Goal: Information Seeking & Learning: Learn about a topic

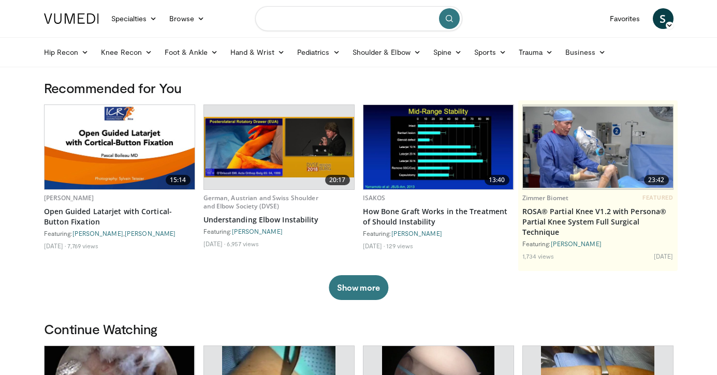
click at [361, 21] on input "Search topics, interventions" at bounding box center [358, 18] width 207 height 25
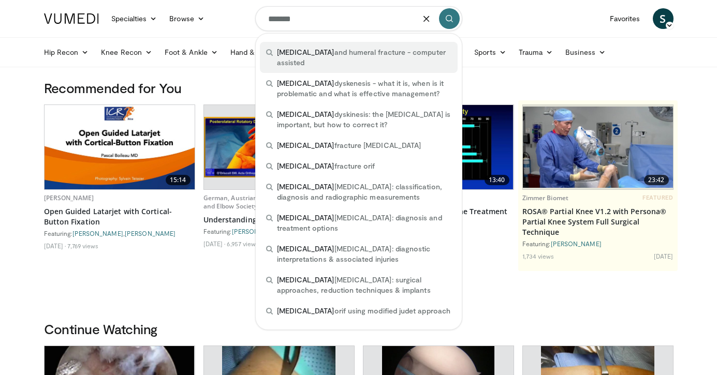
click at [333, 51] on span "scapula and humeral fracture - computer assisted" at bounding box center [364, 57] width 174 height 21
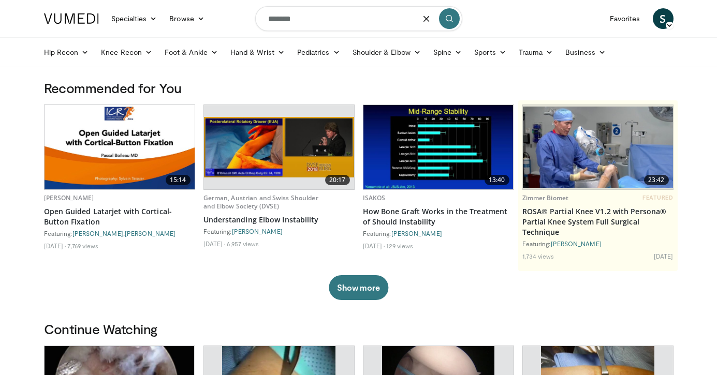
type input "**********"
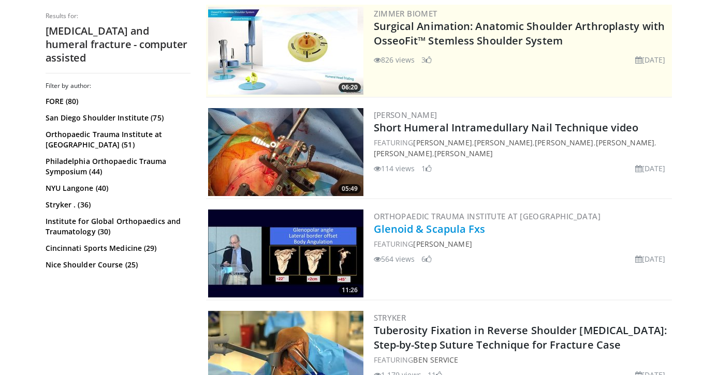
scroll to position [213, 0]
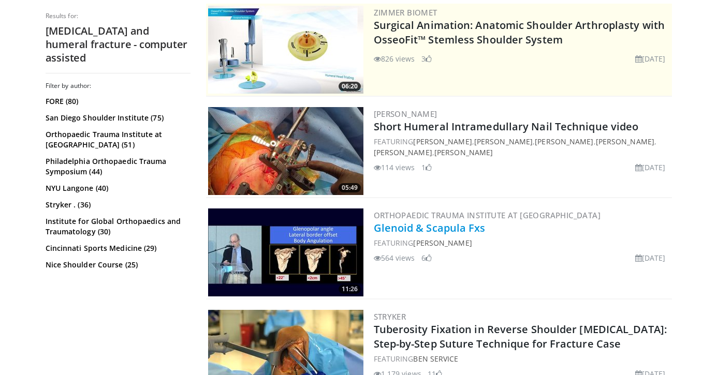
click at [439, 229] on link "Glenoid & Scapula Fxs" at bounding box center [430, 228] width 112 height 14
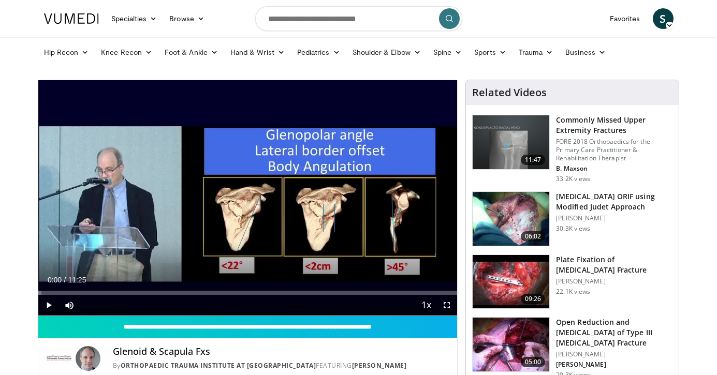
click at [50, 306] on span "Video Player" at bounding box center [48, 305] width 21 height 21
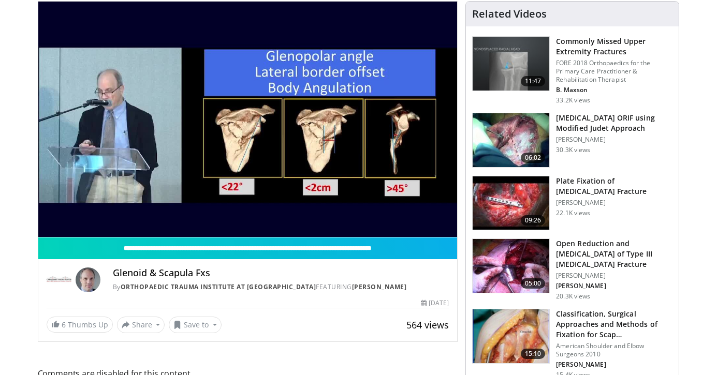
scroll to position [79, 0]
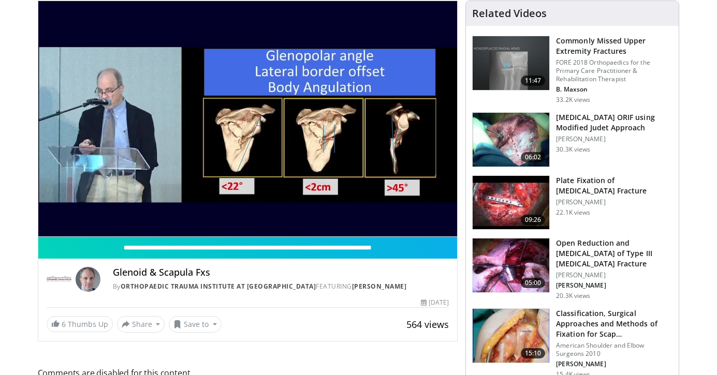
click at [491, 256] on img at bounding box center [510, 265] width 77 height 54
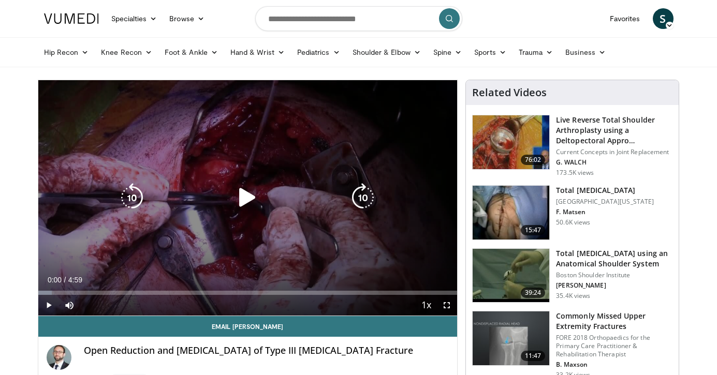
click at [240, 198] on icon "Video Player" at bounding box center [247, 197] width 29 height 29
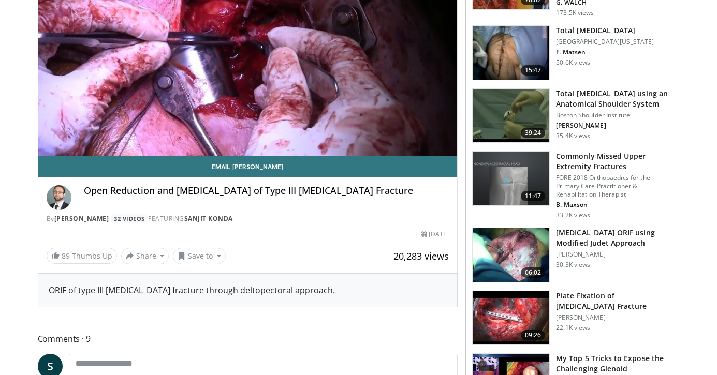
scroll to position [161, 0]
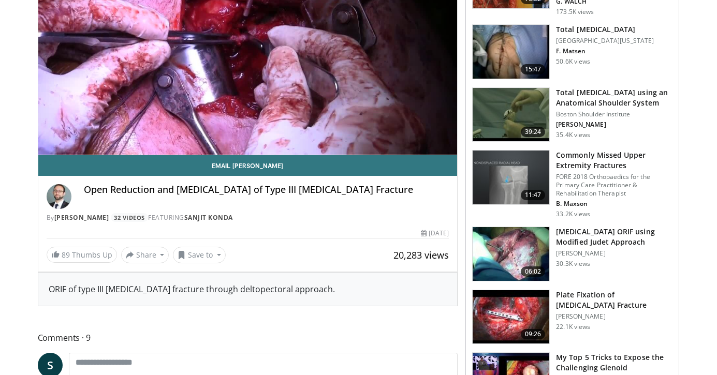
click at [614, 247] on h3 "[MEDICAL_DATA] ORIF using Modified Judet Approach" at bounding box center [614, 237] width 116 height 21
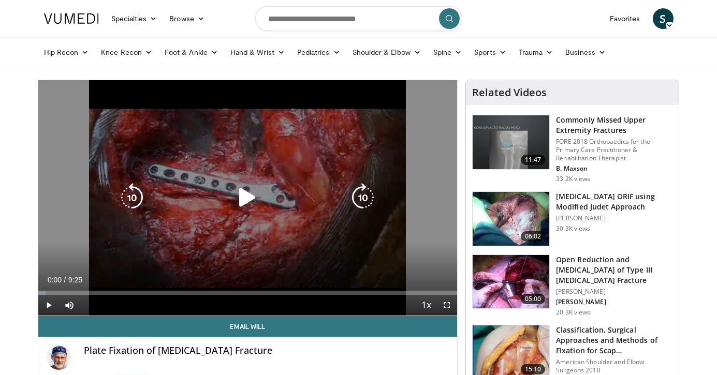
click at [247, 198] on icon "Video Player" at bounding box center [247, 197] width 29 height 29
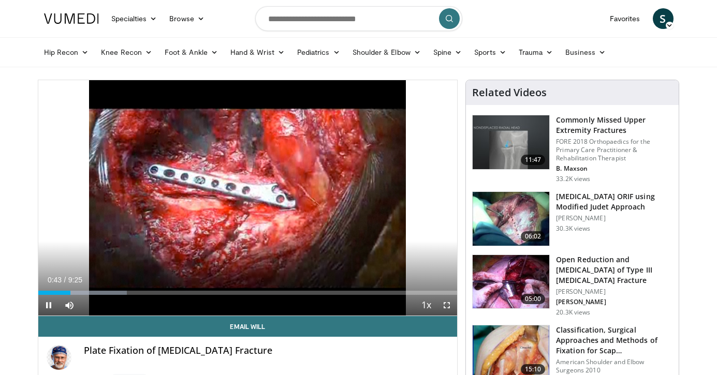
click at [447, 309] on span "Video Player" at bounding box center [446, 305] width 21 height 21
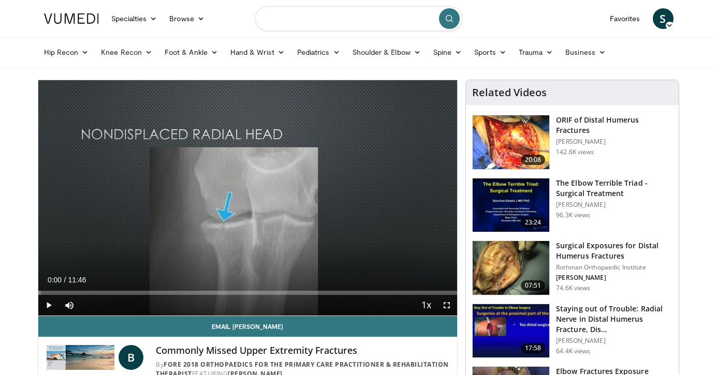
click at [323, 21] on input "Search topics, interventions" at bounding box center [358, 18] width 207 height 25
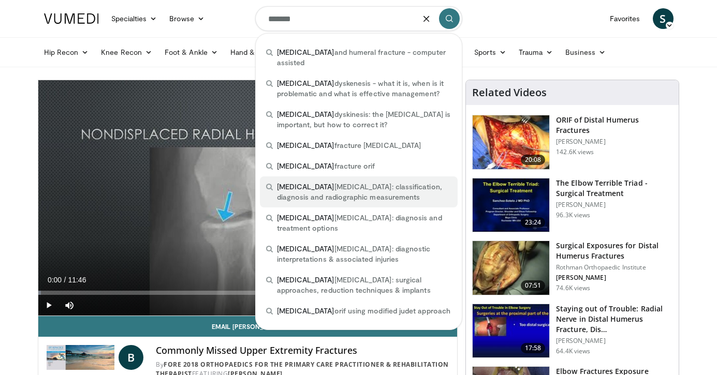
click at [366, 183] on span "[MEDICAL_DATA] [MEDICAL_DATA]: classification, diagnosis and radiographic measu…" at bounding box center [364, 192] width 174 height 21
type input "**********"
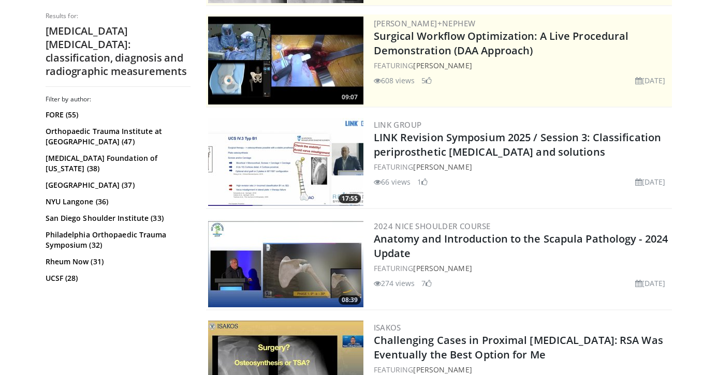
scroll to position [205, 0]
